Goal: Information Seeking & Learning: Learn about a topic

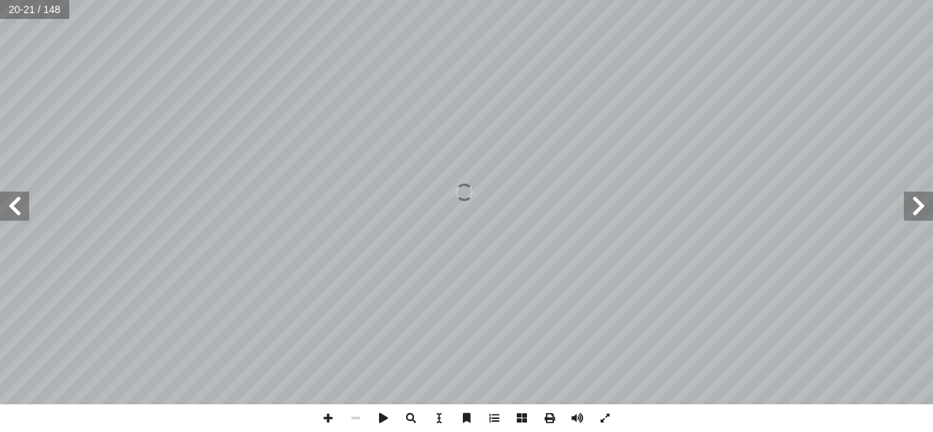
click at [20, 210] on span at bounding box center [14, 206] width 29 height 29
click at [26, 205] on span at bounding box center [14, 206] width 29 height 29
click at [15, 207] on span at bounding box center [14, 206] width 29 height 29
click at [21, 213] on span at bounding box center [14, 206] width 29 height 29
